Goal: Information Seeking & Learning: Check status

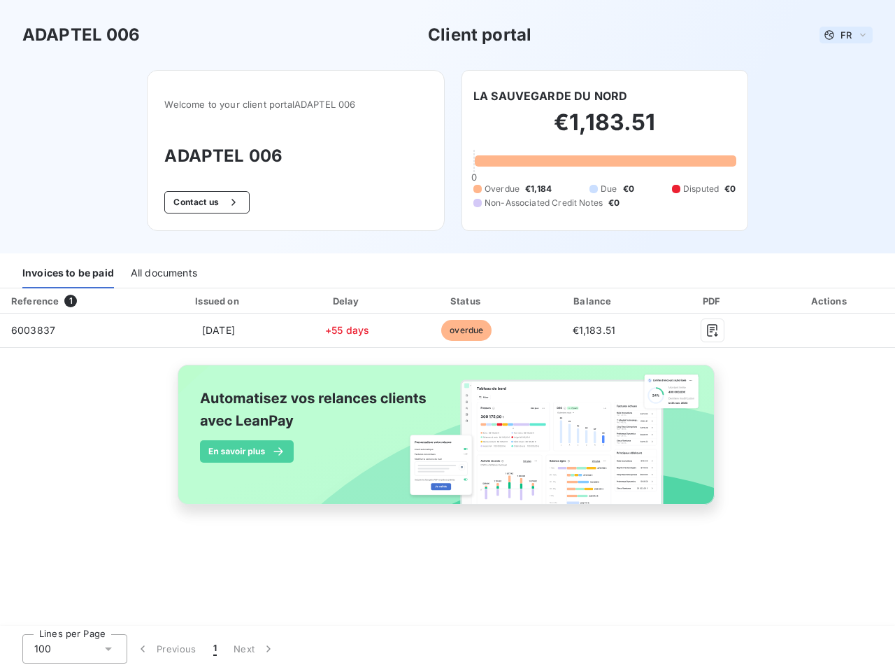
click at [847, 35] on span "FR" at bounding box center [846, 34] width 11 height 11
click at [206, 202] on button "Contact us" at bounding box center [206, 202] width 85 height 22
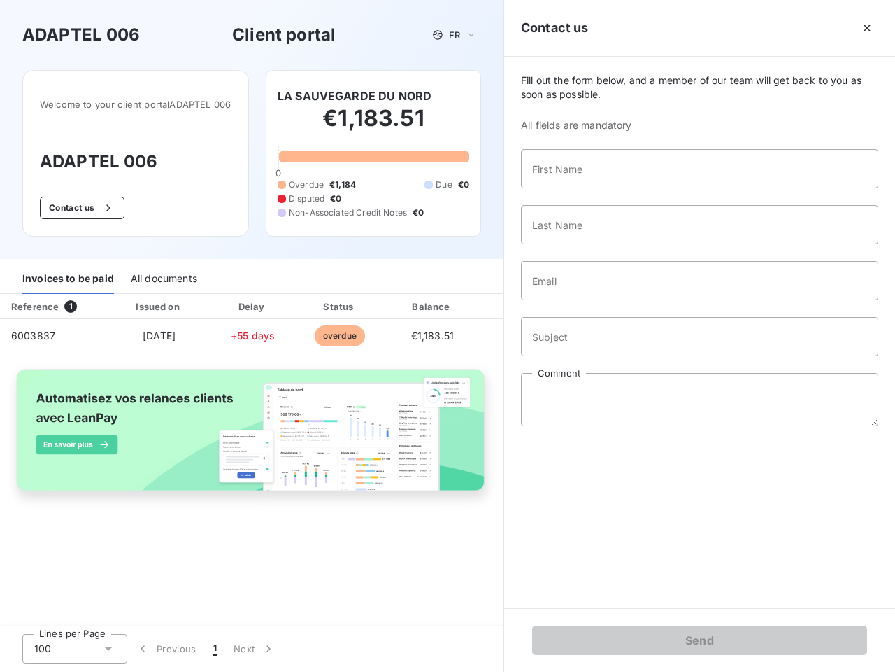
click at [68, 274] on div "Invoices to be paid" at bounding box center [68, 278] width 92 height 29
click at [163, 274] on div "All documents" at bounding box center [164, 278] width 66 height 29
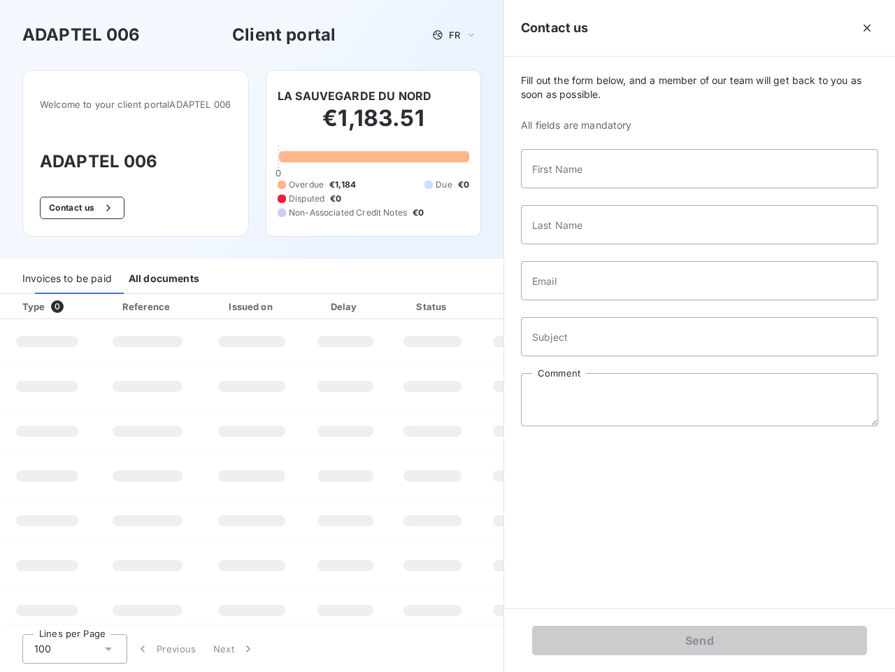
click at [73, 301] on th "Type 0" at bounding box center [47, 306] width 94 height 25
click at [218, 301] on th "Issued on" at bounding box center [252, 306] width 102 height 25
click at [347, 301] on th "Delay" at bounding box center [345, 306] width 85 height 25
click at [467, 301] on th "Status" at bounding box center [432, 306] width 89 height 25
click at [594, 301] on div "Fill out the form below, and a member of our team will get back to you as soon …" at bounding box center [699, 332] width 391 height 551
